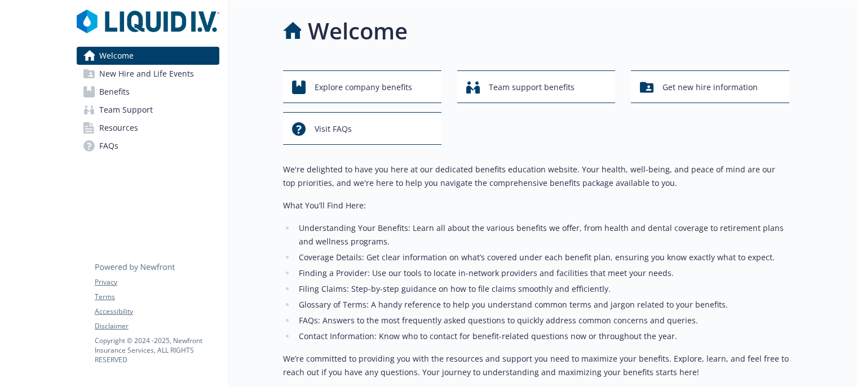
scroll to position [1, 0]
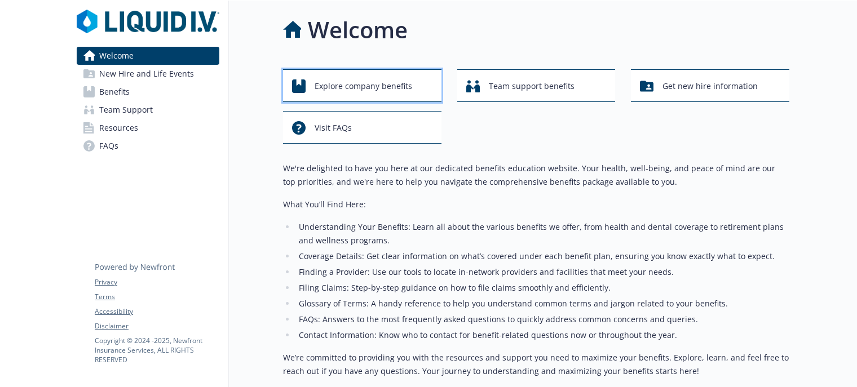
click at [376, 81] on span "Explore company benefits" at bounding box center [364, 86] width 98 height 21
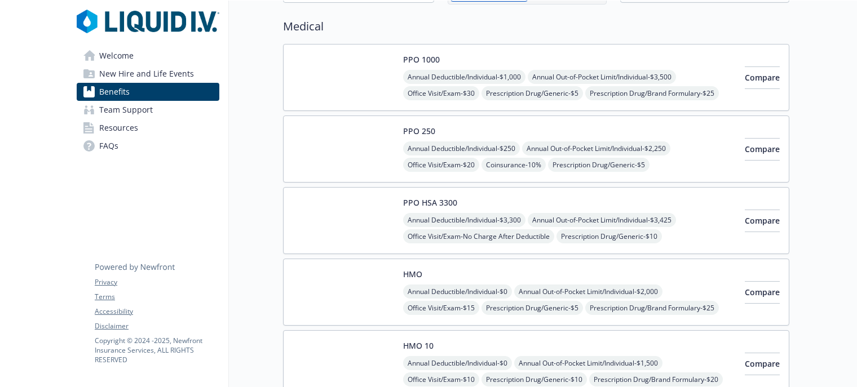
scroll to position [82, 0]
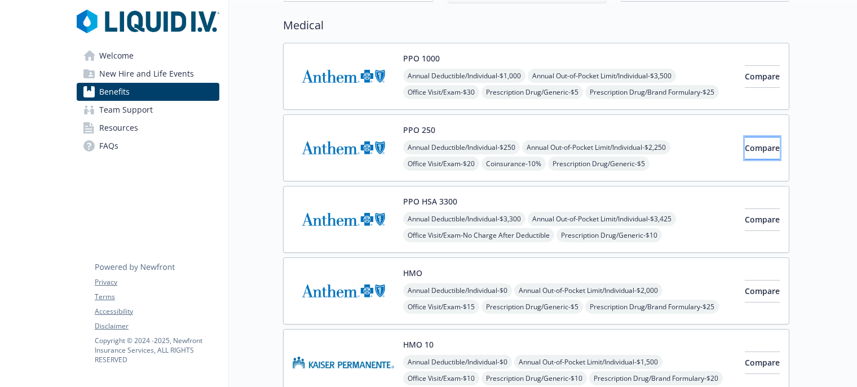
click at [745, 139] on button "Compare" at bounding box center [762, 148] width 35 height 23
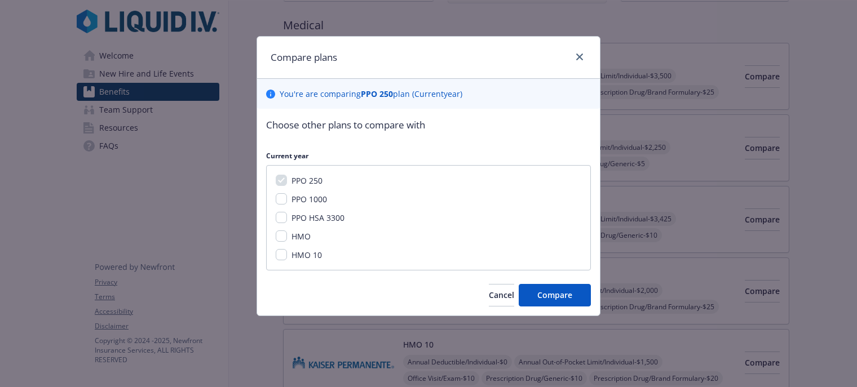
click at [292, 195] on span "PPO 1000" at bounding box center [309, 199] width 36 height 11
click at [287, 195] on input "PPO 1000" at bounding box center [281, 198] width 11 height 11
checkbox input "true"
click at [566, 302] on button "Compare" at bounding box center [555, 295] width 72 height 23
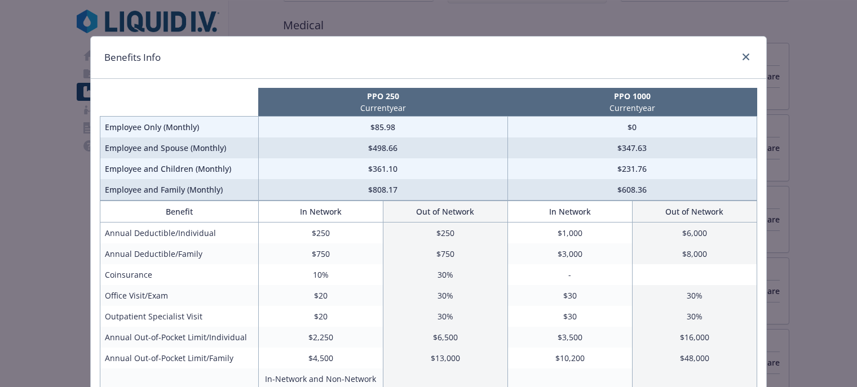
click at [388, 191] on td "$808.17" at bounding box center [382, 189] width 249 height 21
click at [739, 58] on link "close" at bounding box center [746, 57] width 14 height 14
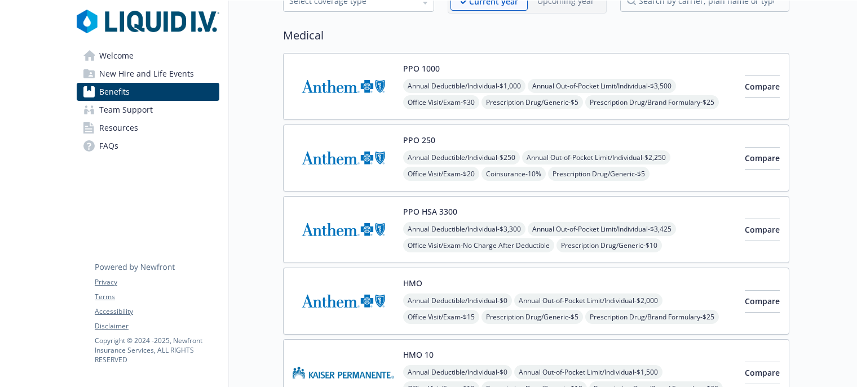
scroll to position [0, 0]
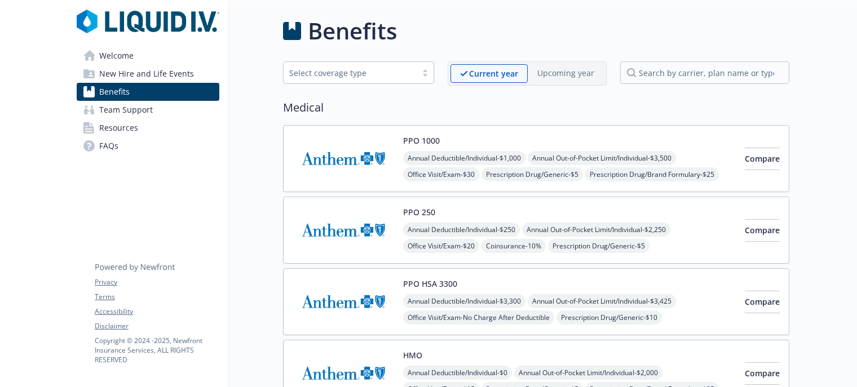
click at [422, 71] on div at bounding box center [425, 72] width 17 height 9
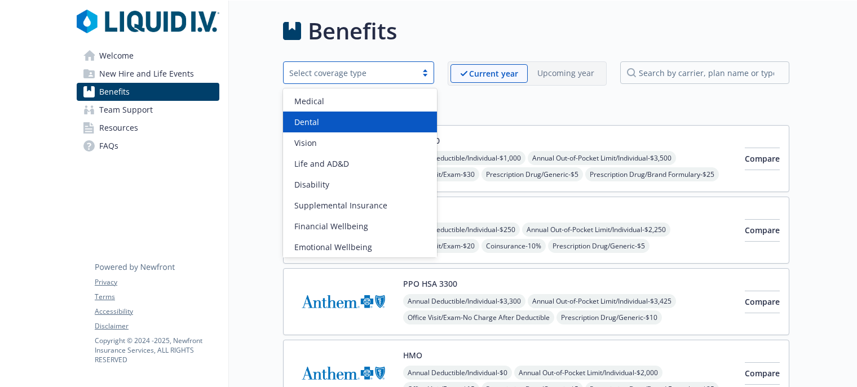
click at [386, 121] on div "Dental" at bounding box center [360, 122] width 140 height 12
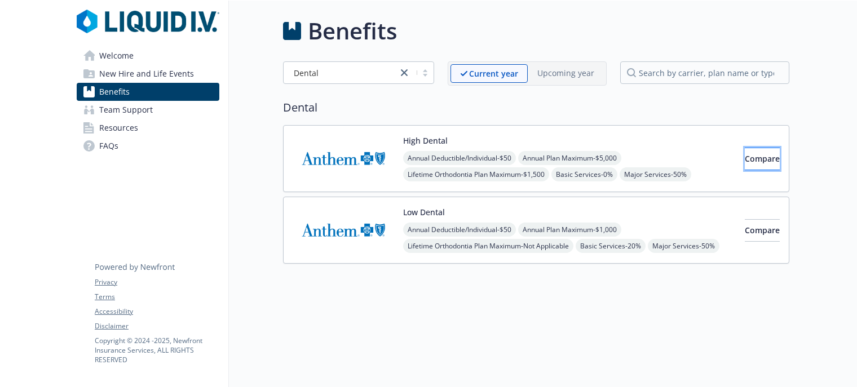
click at [745, 157] on button "Compare" at bounding box center [762, 159] width 35 height 23
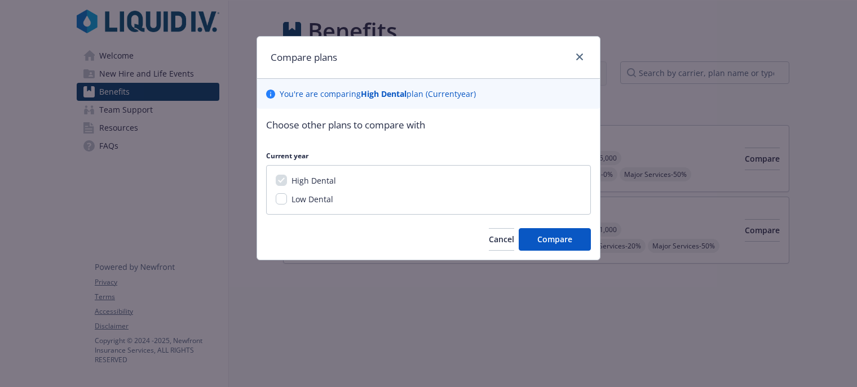
click at [310, 197] on span "Low Dental" at bounding box center [312, 199] width 42 height 11
click at [287, 197] on input "Low Dental" at bounding box center [281, 198] width 11 height 11
checkbox input "true"
click at [555, 236] on span "Compare" at bounding box center [554, 239] width 35 height 11
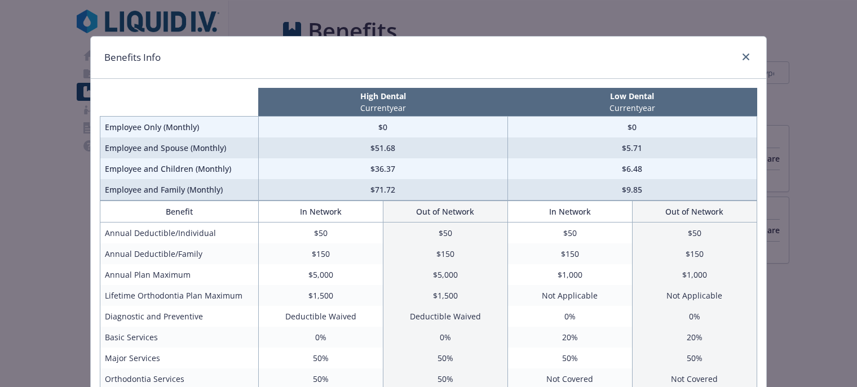
drag, startPoint x: 848, startPoint y: 59, endPoint x: 749, endPoint y: 52, distance: 99.5
click at [749, 52] on div "Benefits Info" at bounding box center [428, 58] width 675 height 42
click at [737, 63] on div "compare plan details" at bounding box center [744, 57] width 18 height 15
click at [743, 57] on icon "close" at bounding box center [746, 57] width 7 height 7
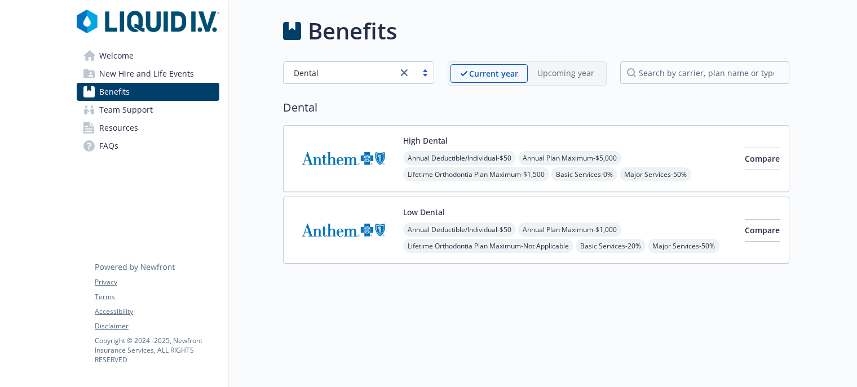
click at [411, 75] on div at bounding box center [404, 73] width 14 height 14
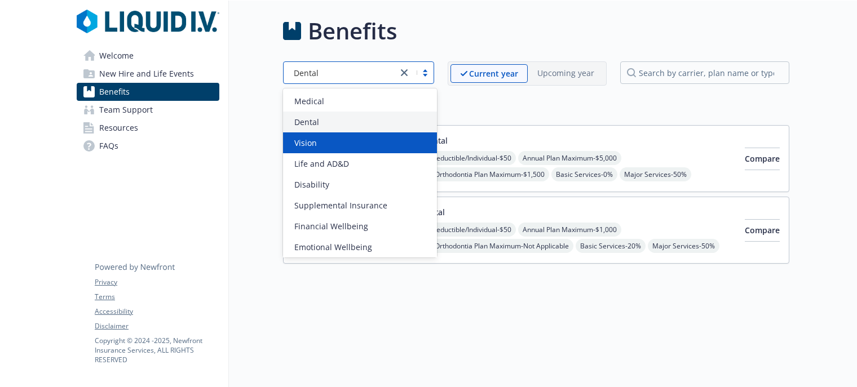
click at [373, 147] on div "Vision" at bounding box center [360, 143] width 140 height 12
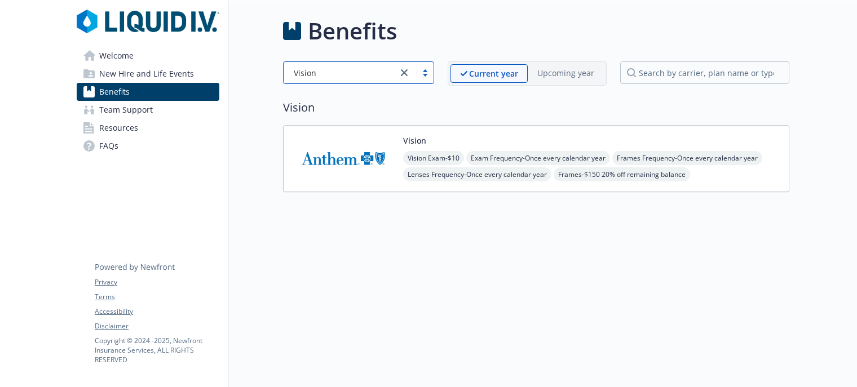
click at [413, 142] on button "Vision" at bounding box center [414, 141] width 23 height 12
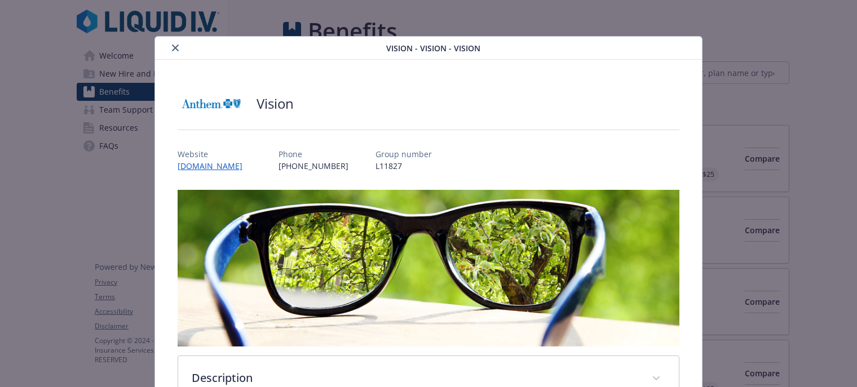
scroll to position [34, 0]
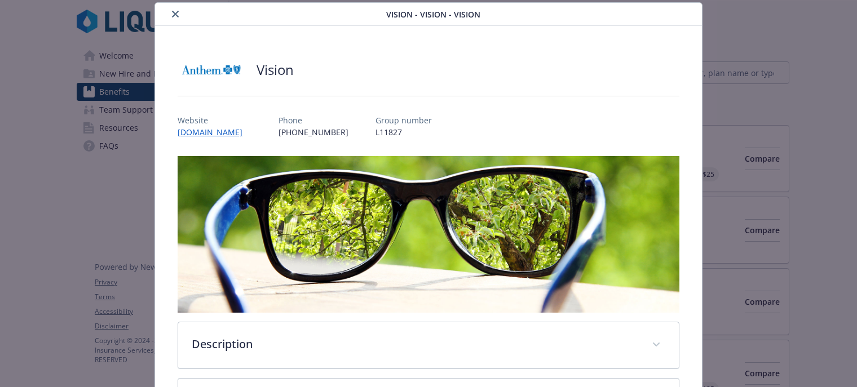
click at [172, 14] on icon "close" at bounding box center [175, 14] width 7 height 7
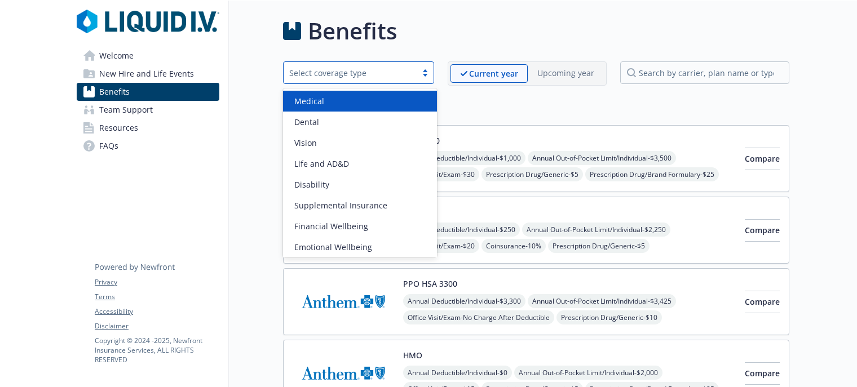
click at [426, 74] on div at bounding box center [425, 72] width 17 height 9
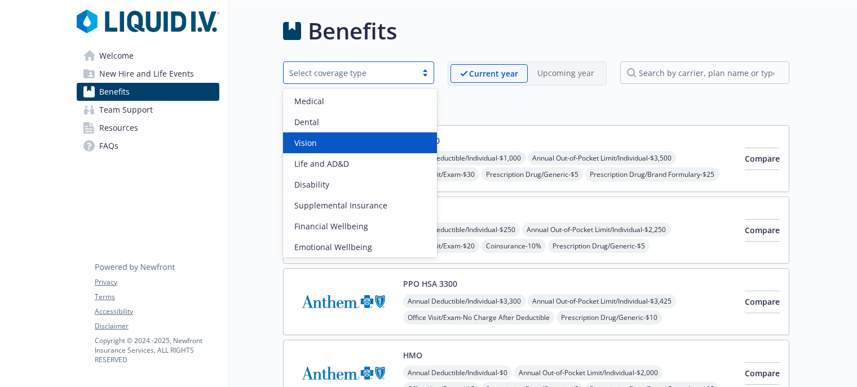
click at [386, 139] on div "Vision" at bounding box center [360, 143] width 140 height 12
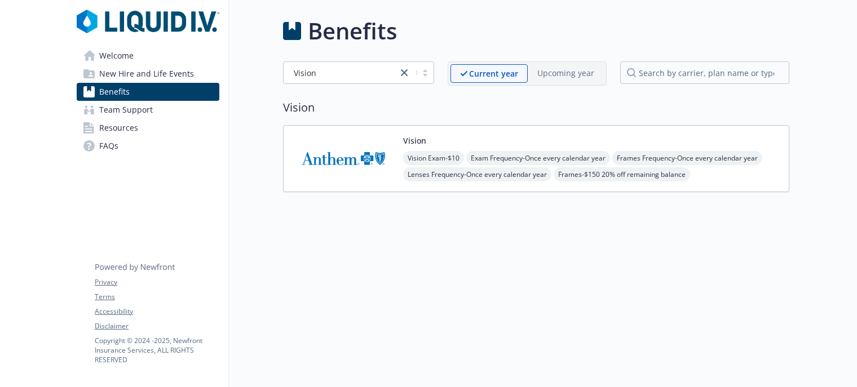
click at [454, 140] on div "Vision Vision Exam - $10 Exam Frequency - Once every calendar year Frames Frequ…" at bounding box center [591, 159] width 377 height 48
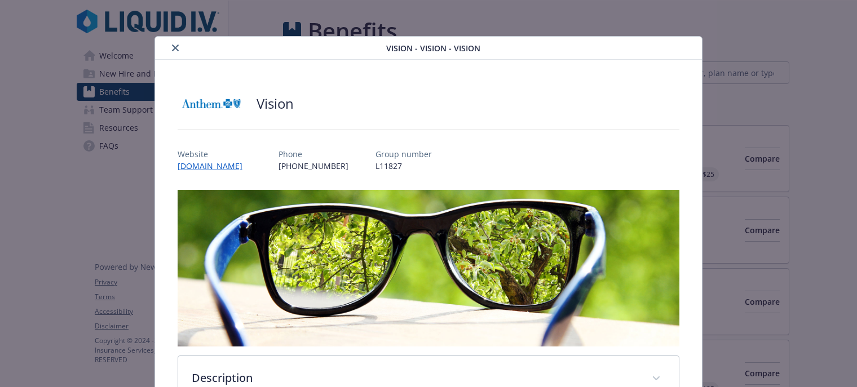
scroll to position [34, 0]
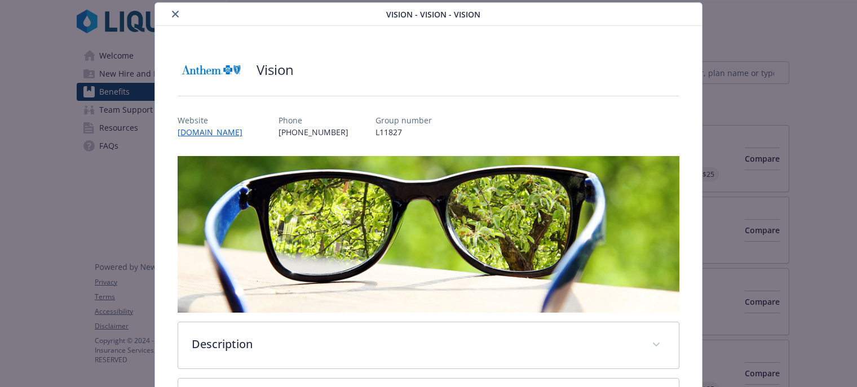
click at [172, 13] on icon "close" at bounding box center [175, 14] width 7 height 7
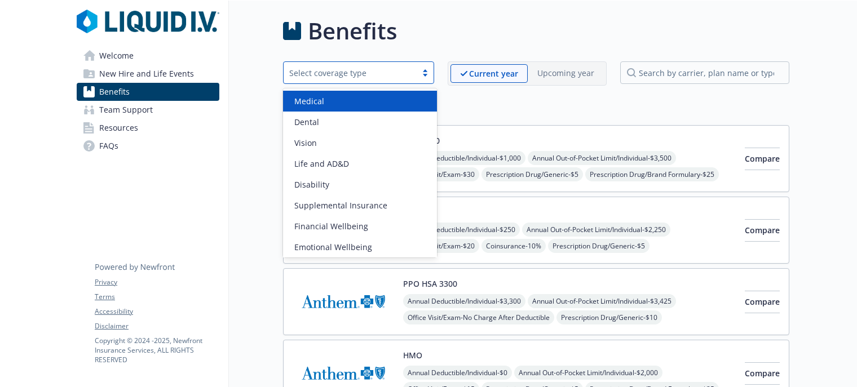
click at [425, 73] on div at bounding box center [425, 72] width 17 height 9
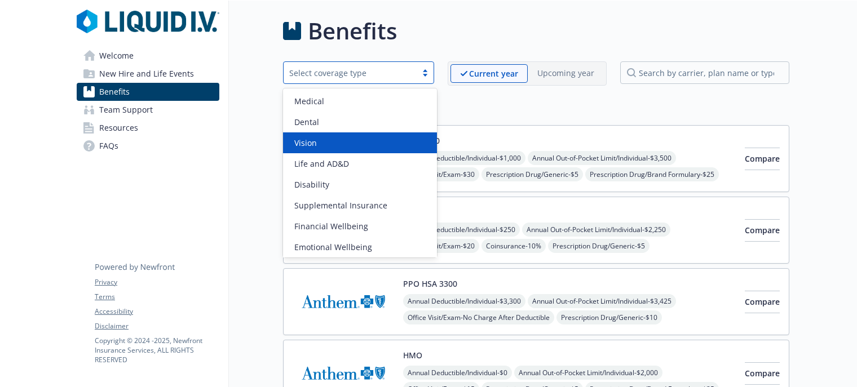
click at [376, 136] on div "Vision" at bounding box center [360, 142] width 154 height 21
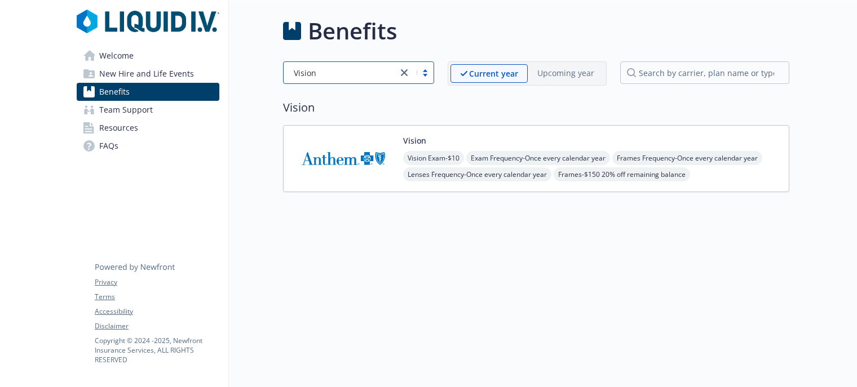
click at [674, 138] on div "Vision Vision Exam - $10 Exam Frequency - Once every calendar year Frames Frequ…" at bounding box center [591, 159] width 377 height 48
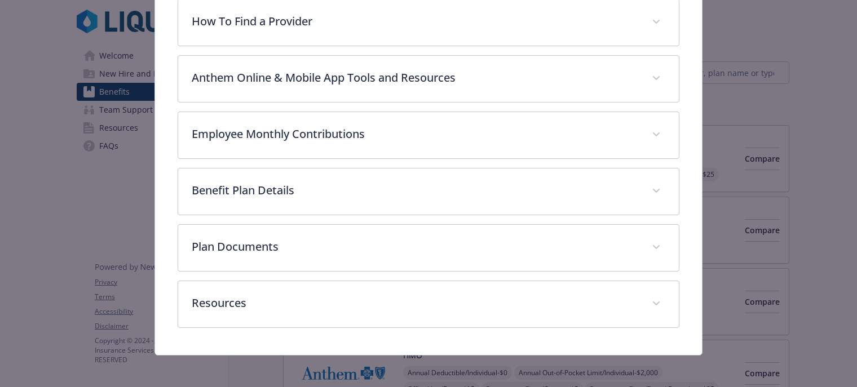
scroll to position [407, 0]
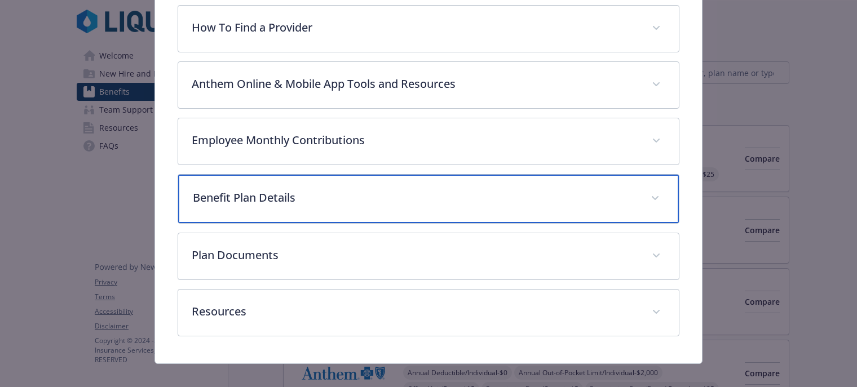
click at [447, 180] on div "Benefit Plan Details" at bounding box center [428, 199] width 501 height 48
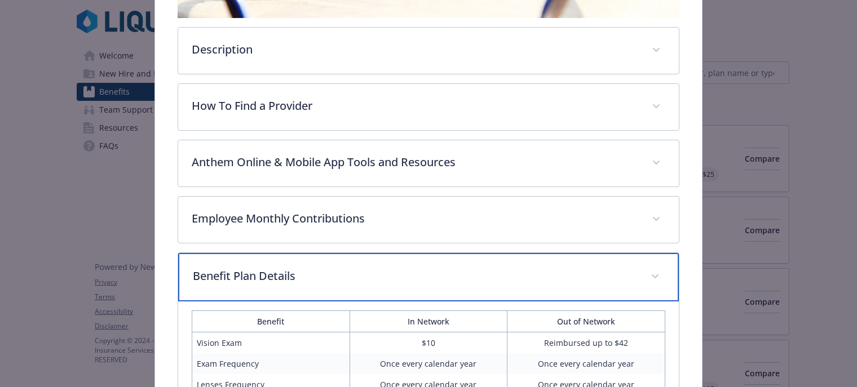
scroll to position [328, 0]
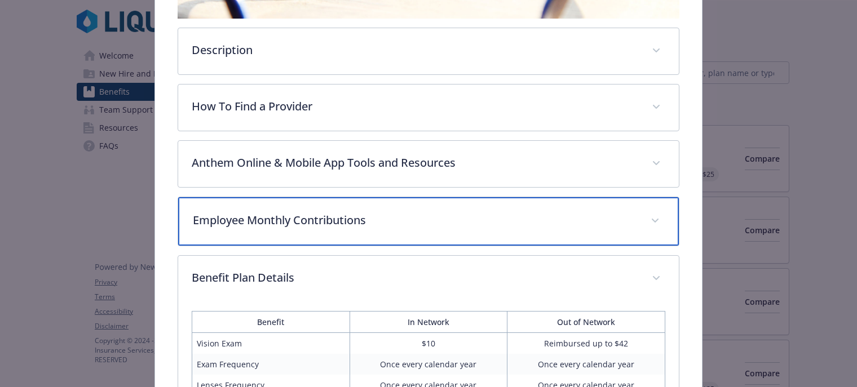
click at [441, 201] on div "Employee Monthly Contributions" at bounding box center [428, 221] width 501 height 48
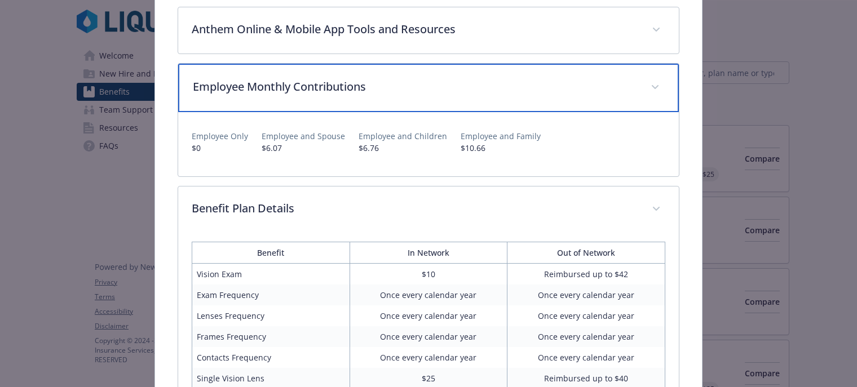
scroll to position [462, 0]
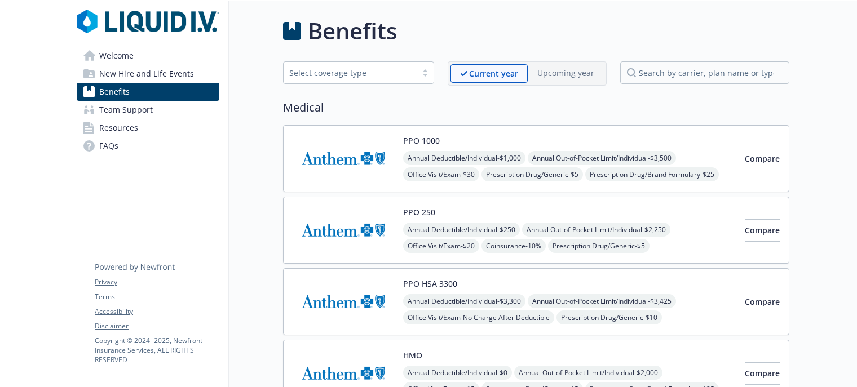
click at [427, 73] on div at bounding box center [425, 72] width 17 height 9
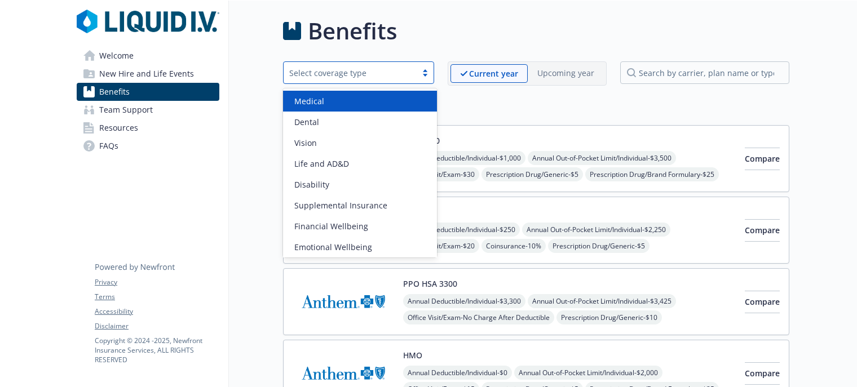
click at [385, 100] on div "Medical" at bounding box center [360, 101] width 140 height 12
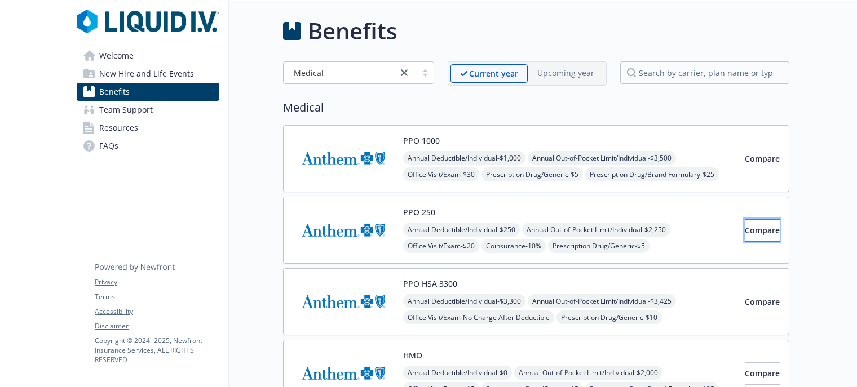
click at [745, 231] on span "Compare" at bounding box center [762, 230] width 35 height 11
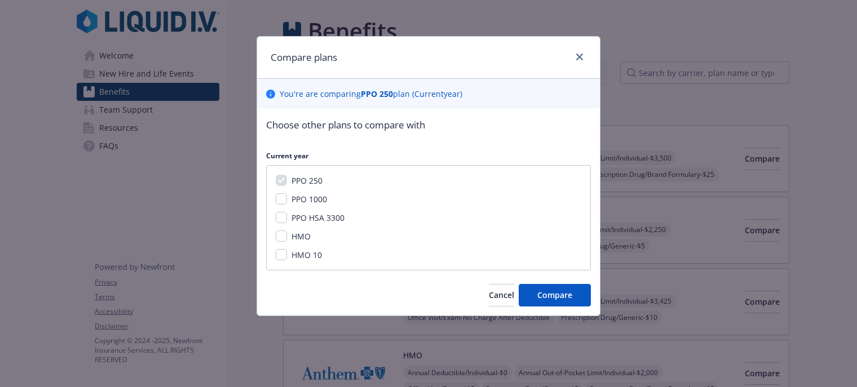
click at [309, 199] on span "PPO 1000" at bounding box center [309, 199] width 36 height 11
click at [287, 199] on input "PPO 1000" at bounding box center [281, 198] width 11 height 11
checkbox input "true"
click at [552, 294] on span "Compare" at bounding box center [554, 295] width 35 height 11
